Goal: Task Accomplishment & Management: Use online tool/utility

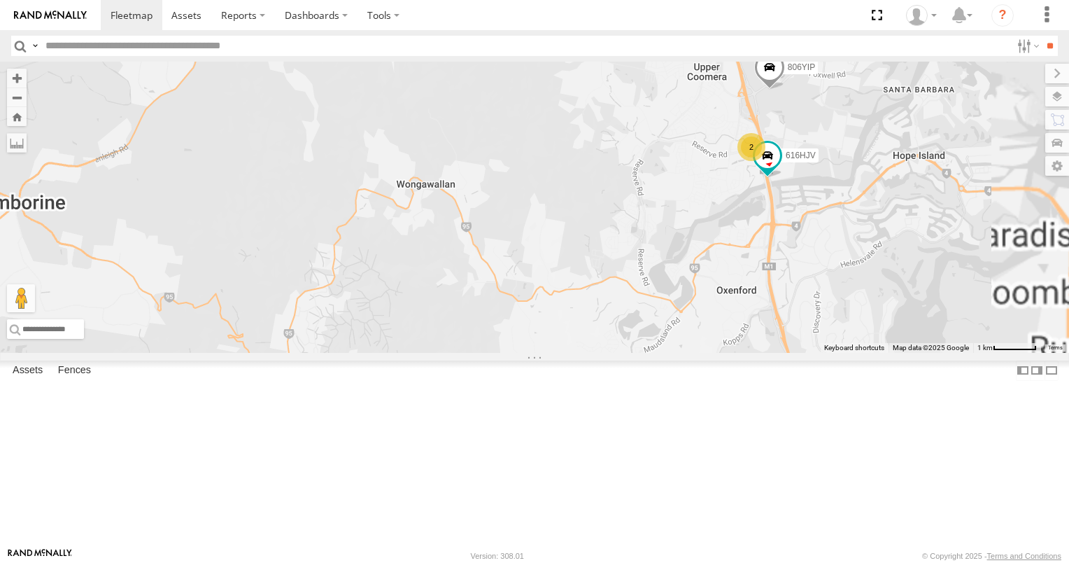
drag, startPoint x: 782, startPoint y: 381, endPoint x: 649, endPoint y: 223, distance: 206.6
click at [649, 223] on div "806YIP N18/89 616HJV 2" at bounding box center [534, 207] width 1069 height 291
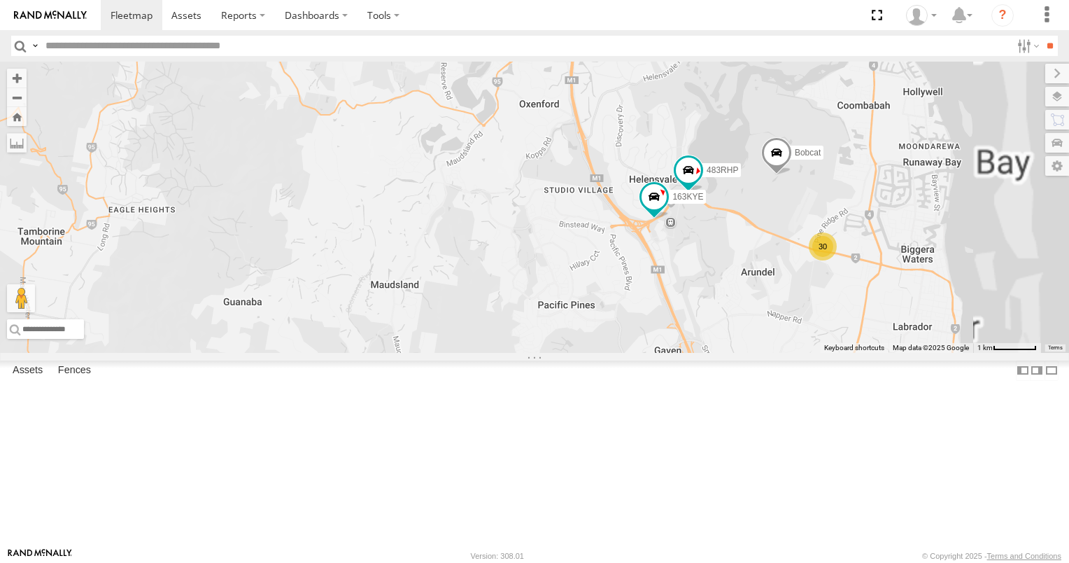
drag, startPoint x: 764, startPoint y: 343, endPoint x: 665, endPoint y: 288, distance: 113.1
click at [667, 288] on div "806YIP N18/89 616HJV 2 30 163KYE 483RHP Bobcat" at bounding box center [534, 207] width 1069 height 291
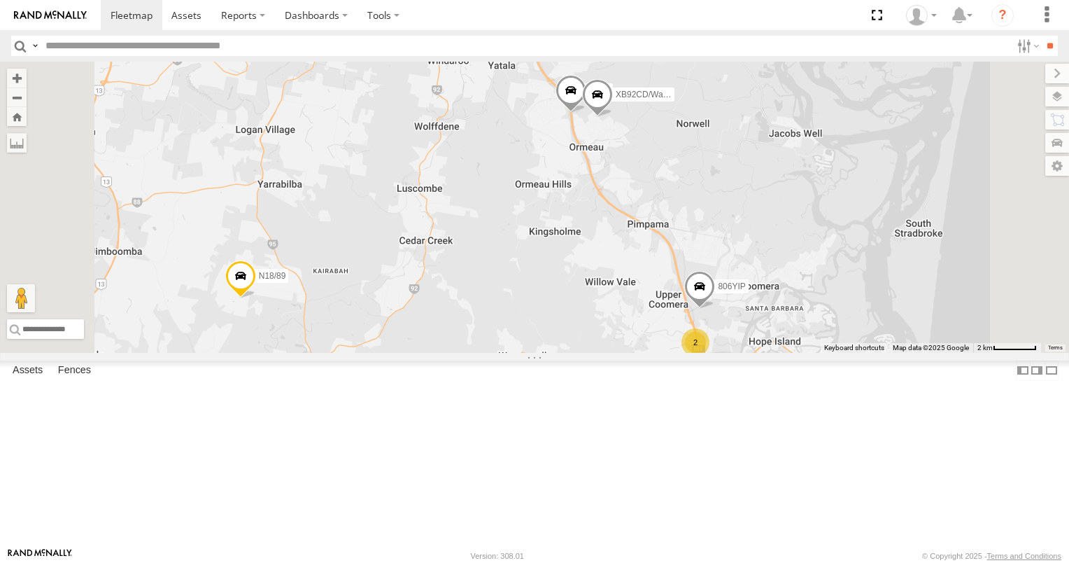
drag, startPoint x: 706, startPoint y: 285, endPoint x: 706, endPoint y: 381, distance: 95.9
click at [706, 353] on div "32 2 616HJV 2 3/N3 Bobcat 806YIP XB92CD/Water N18/89" at bounding box center [534, 207] width 1069 height 291
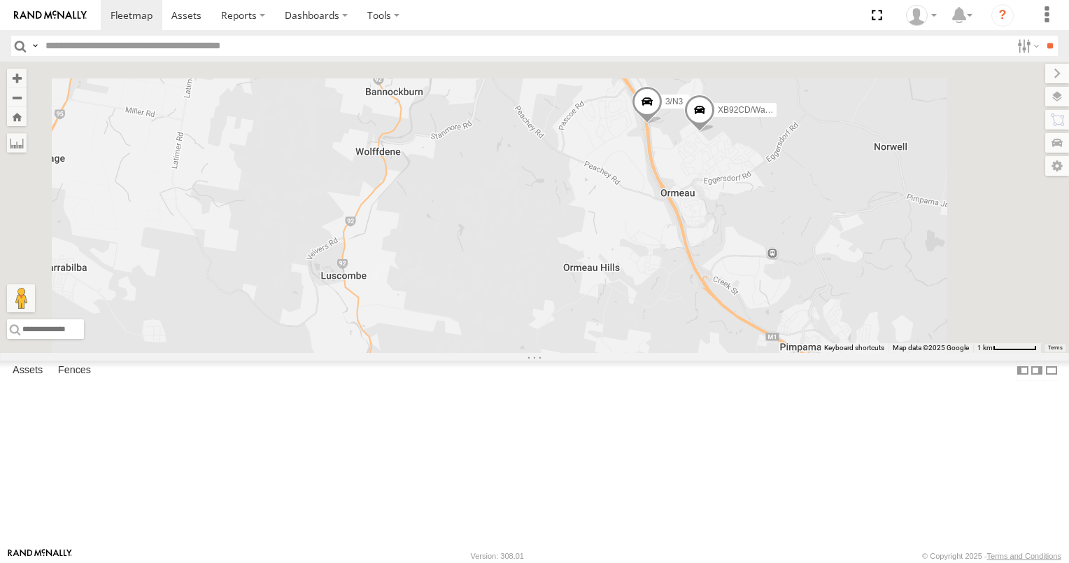
drag, startPoint x: 696, startPoint y: 299, endPoint x: 732, endPoint y: 481, distance: 185.4
click at [732, 353] on div "616HJV 3/N3 Bobcat 806YIP XB92CD/Water N18/89 2" at bounding box center [534, 207] width 1069 height 291
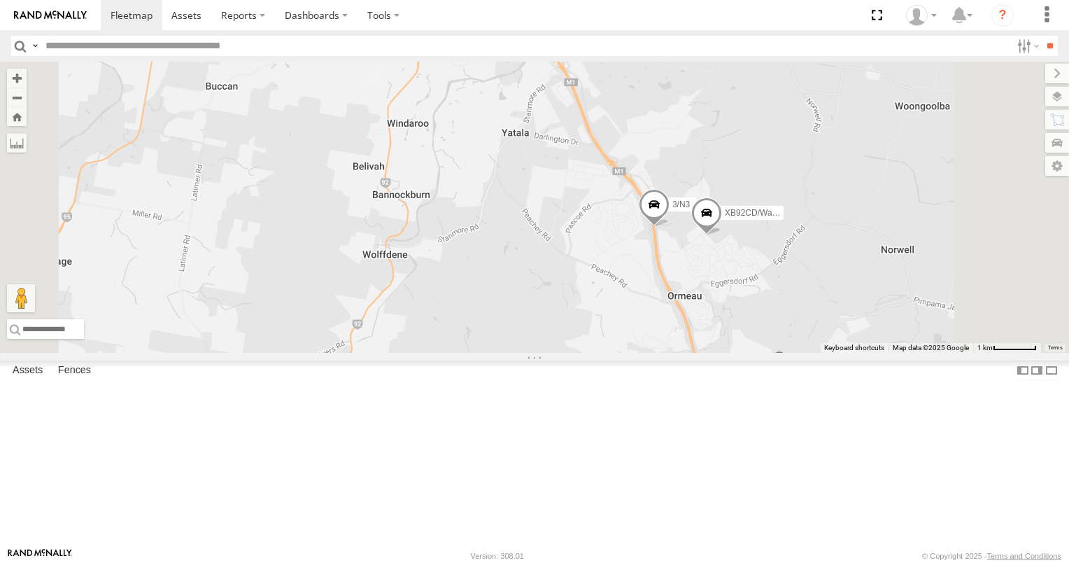
drag, startPoint x: 742, startPoint y: 361, endPoint x: 739, endPoint y: 461, distance: 100.1
click at [739, 353] on div "616HJV 3/N3 Bobcat 806YIP XB92CD/Water N18/89 2" at bounding box center [534, 207] width 1069 height 291
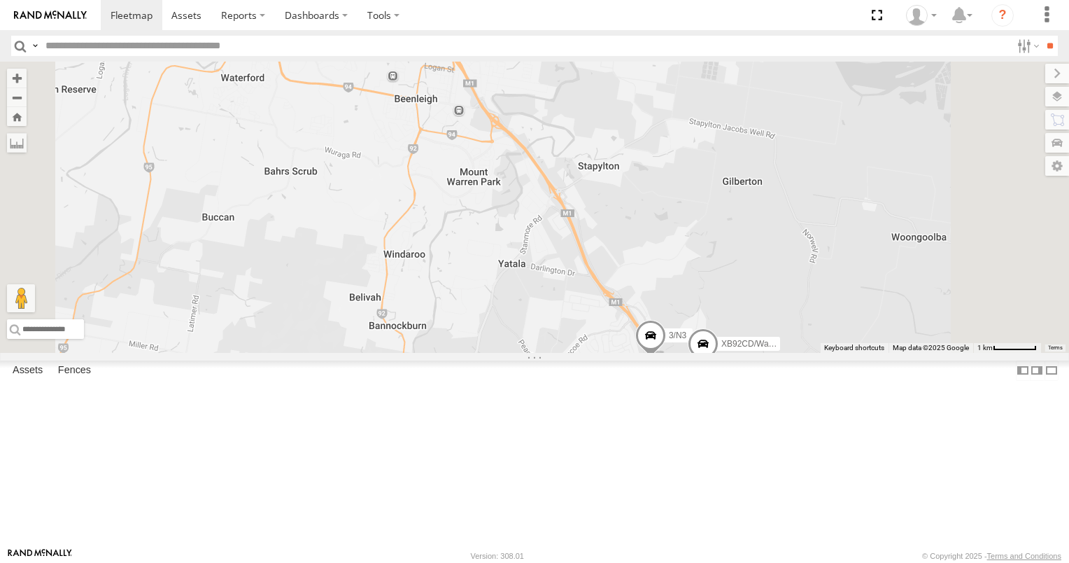
drag, startPoint x: 650, startPoint y: 376, endPoint x: 644, endPoint y: 446, distance: 69.6
click at [644, 353] on div "616HJV 3/N3 Bobcat 806YIP XB92CD/Water N18/89 2" at bounding box center [534, 207] width 1069 height 291
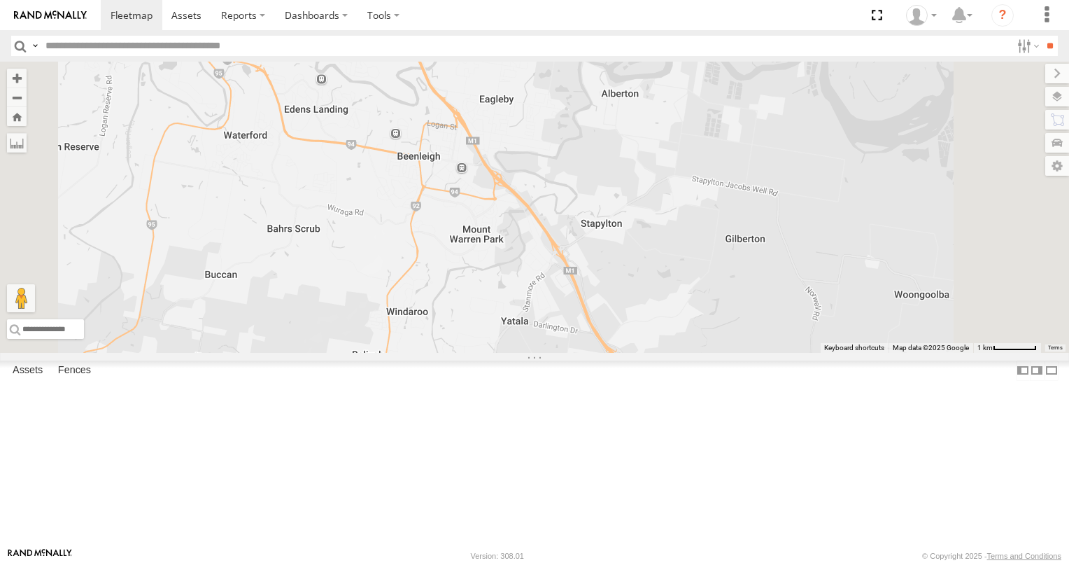
drag, startPoint x: 587, startPoint y: 340, endPoint x: 689, endPoint y: 424, distance: 131.7
click at [689, 353] on div "616HJV 3/N3 Bobcat 806YIP XB92CD/Water N18/89 2" at bounding box center [534, 207] width 1069 height 291
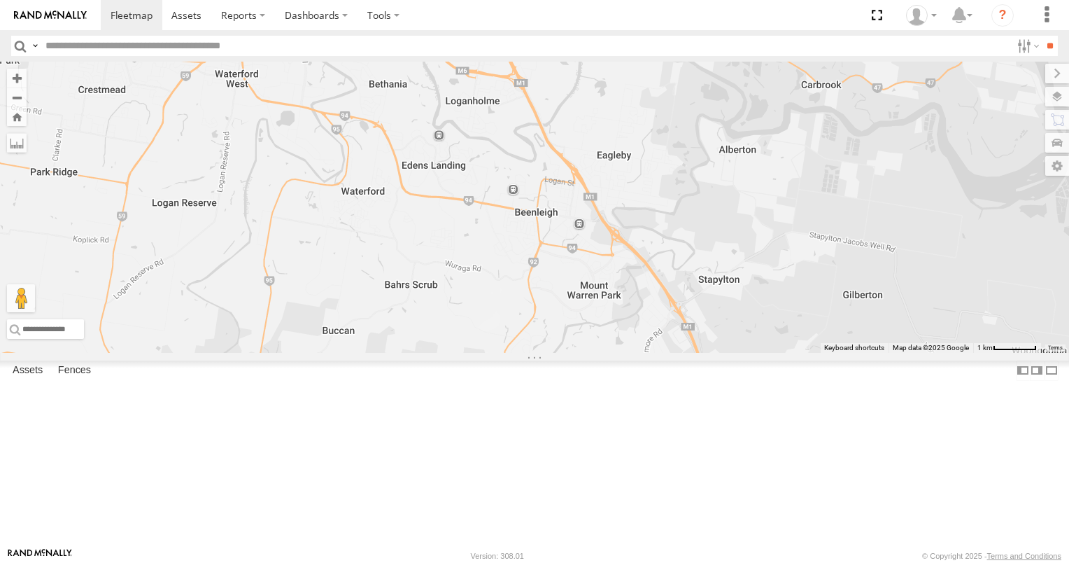
drag, startPoint x: 692, startPoint y: 414, endPoint x: 531, endPoint y: 211, distance: 259.0
click at [558, 236] on div "616HJV 3/N3 Bobcat 806YIP XB92CD/Water N18/89 2" at bounding box center [534, 207] width 1069 height 291
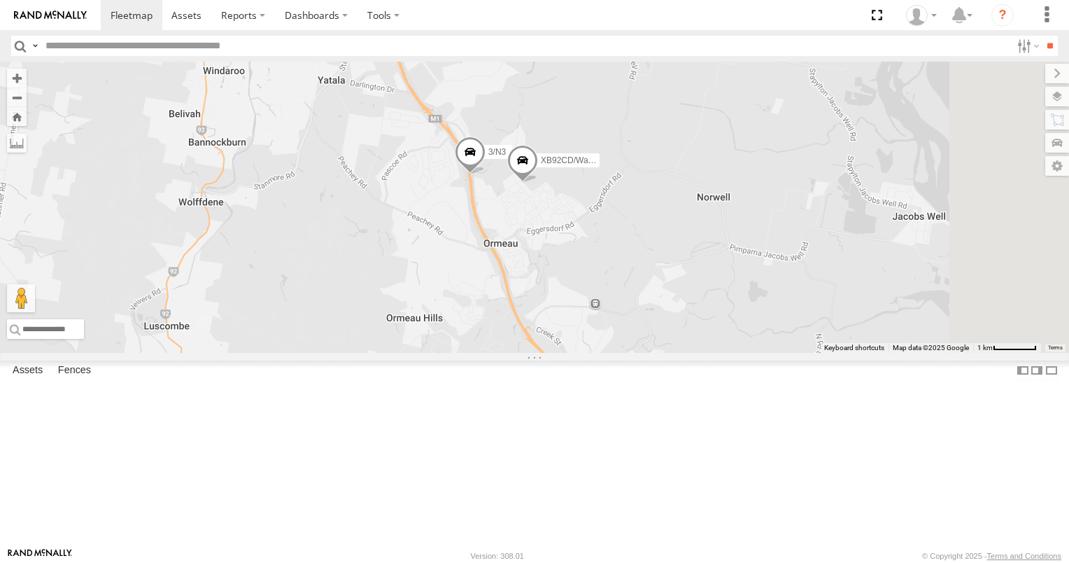
drag, startPoint x: 738, startPoint y: 374, endPoint x: 537, endPoint y: 223, distance: 251.8
click at [572, 251] on div "616HJV 3/N3 Bobcat 806YIP XB92CD/Water N18/89 2" at bounding box center [534, 207] width 1069 height 291
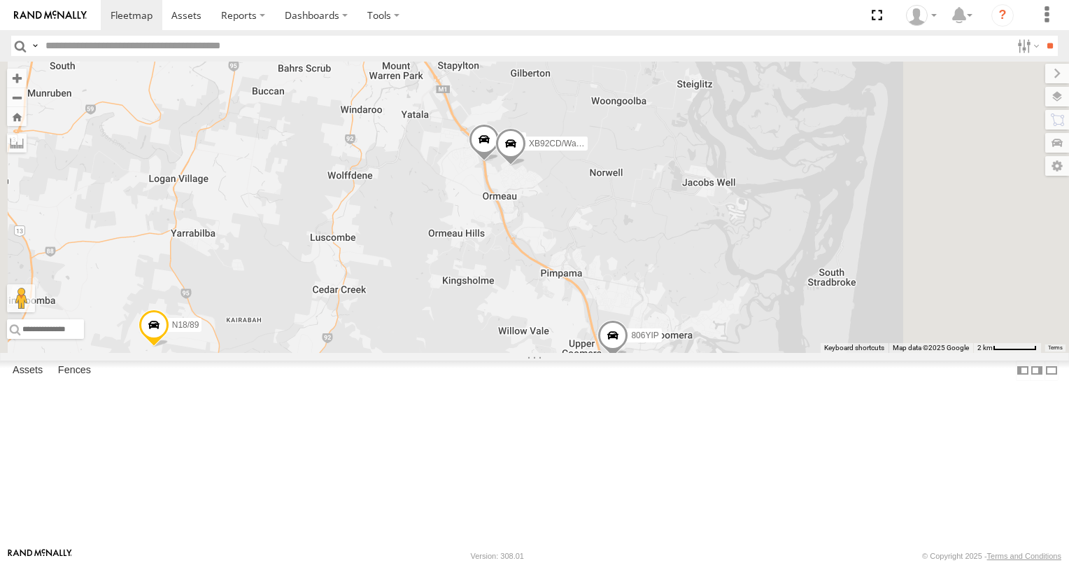
drag, startPoint x: 856, startPoint y: 444, endPoint x: 803, endPoint y: 286, distance: 166.2
click at [803, 287] on div "616HJV 3/N3 Bobcat 806YIP XB92CD/Water N18/89 2" at bounding box center [534, 207] width 1069 height 291
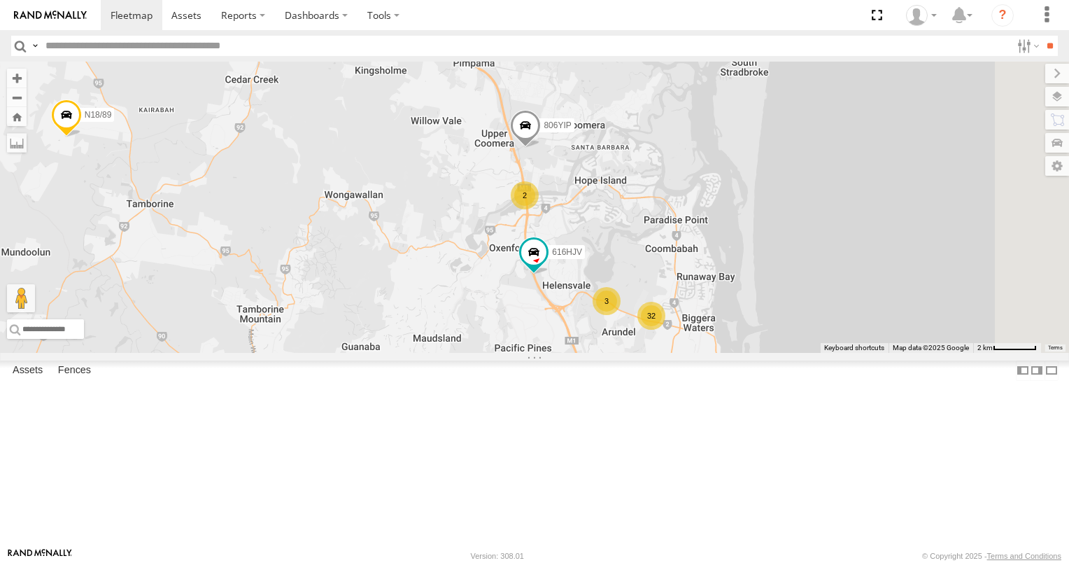
click at [539, 209] on div "2" at bounding box center [525, 195] width 28 height 28
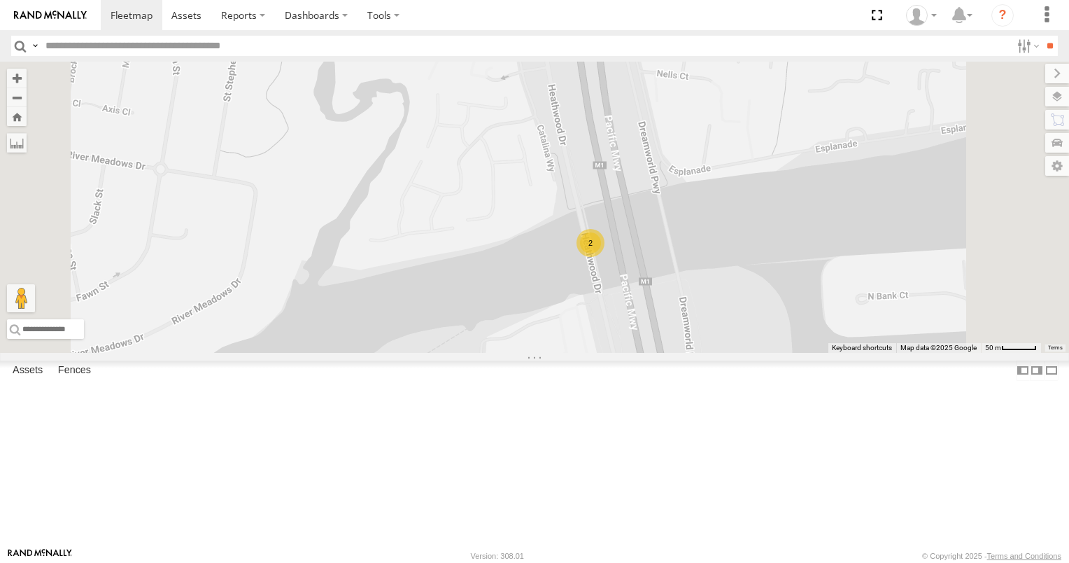
click at [0, 0] on div "616HJV" at bounding box center [0, 0] width 0 height 0
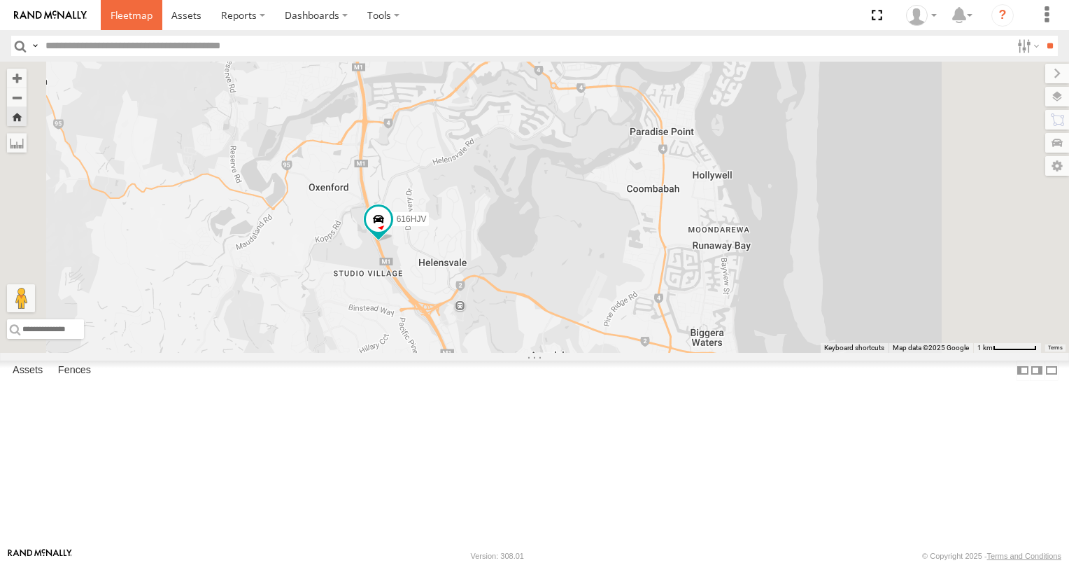
click at [125, 13] on span at bounding box center [132, 14] width 42 height 13
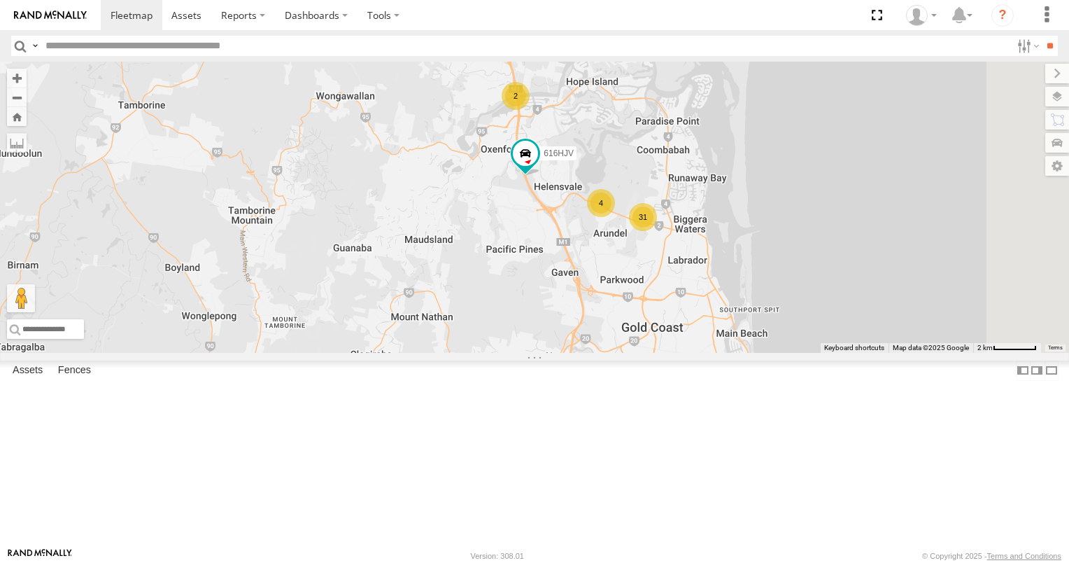
drag, startPoint x: 633, startPoint y: 409, endPoint x: 444, endPoint y: 235, distance: 256.5
click at [444, 235] on div "31 4 616HJV 2 3/N3 806YIP XB92CD/Water N18/89" at bounding box center [534, 207] width 1069 height 291
drag, startPoint x: 615, startPoint y: 315, endPoint x: 522, endPoint y: 322, distance: 93.3
click at [522, 322] on div "31 4 616HJV 2 3/N3 806YIP XB92CD/Water N18/89" at bounding box center [534, 207] width 1069 height 291
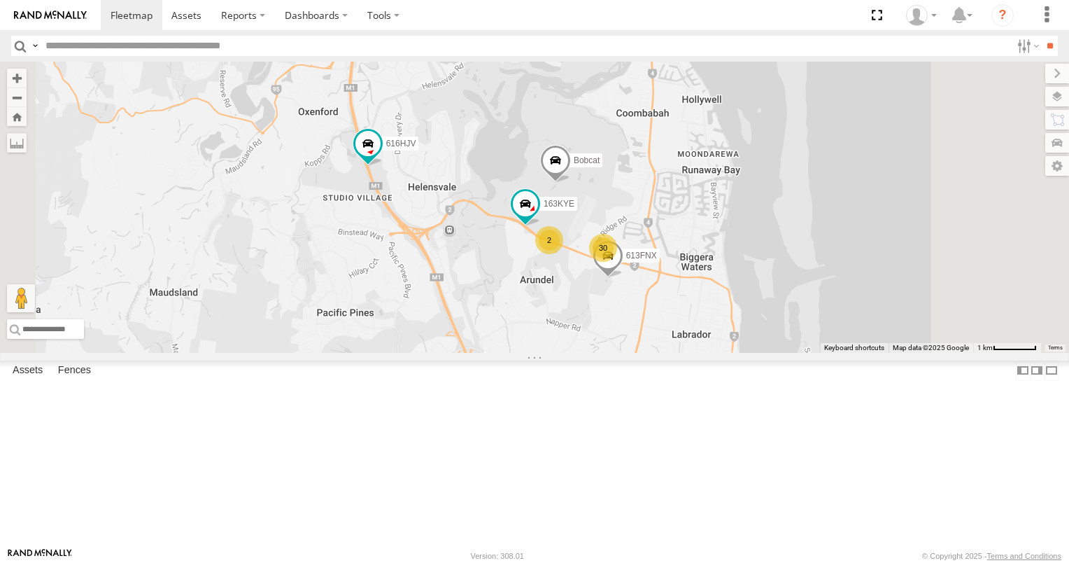
drag, startPoint x: 661, startPoint y: 363, endPoint x: 604, endPoint y: 343, distance: 60.2
click at [604, 343] on div "616HJV 3/N3 806YIP XB92CD/Water N18/89 30 163KYE 613FNX 2 2 Bobcat" at bounding box center [534, 207] width 1069 height 291
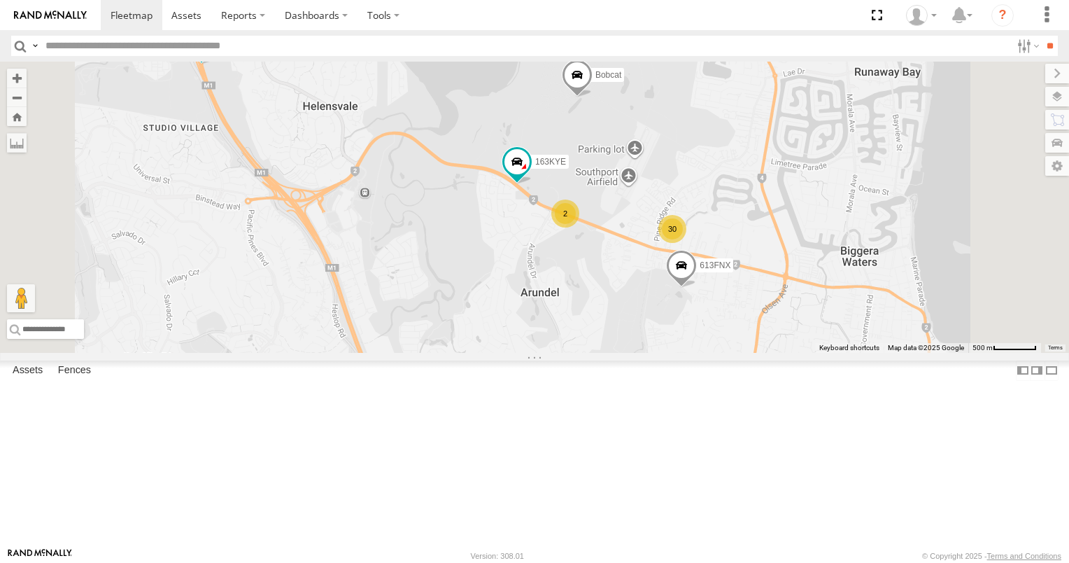
drag, startPoint x: 673, startPoint y: 368, endPoint x: 550, endPoint y: 335, distance: 127.5
click at [556, 337] on div "616HJV 3/N3 806YIP XB92CD/Water N18/89 163KYE 613FNX Bobcat 30 2" at bounding box center [534, 207] width 1069 height 291
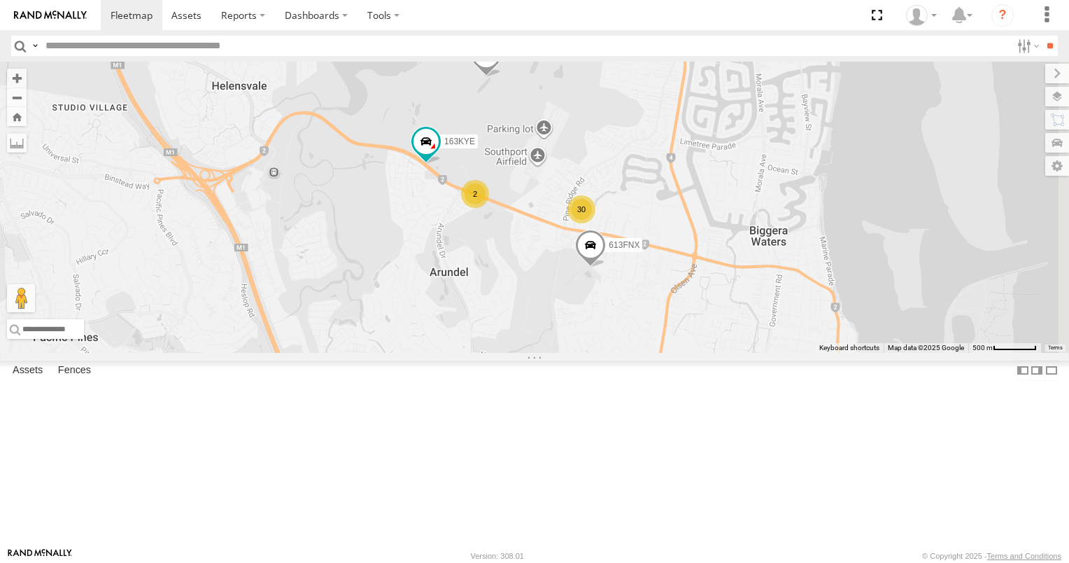
click at [489, 208] on div "2" at bounding box center [475, 194] width 28 height 28
